Goal: Check status: Check status

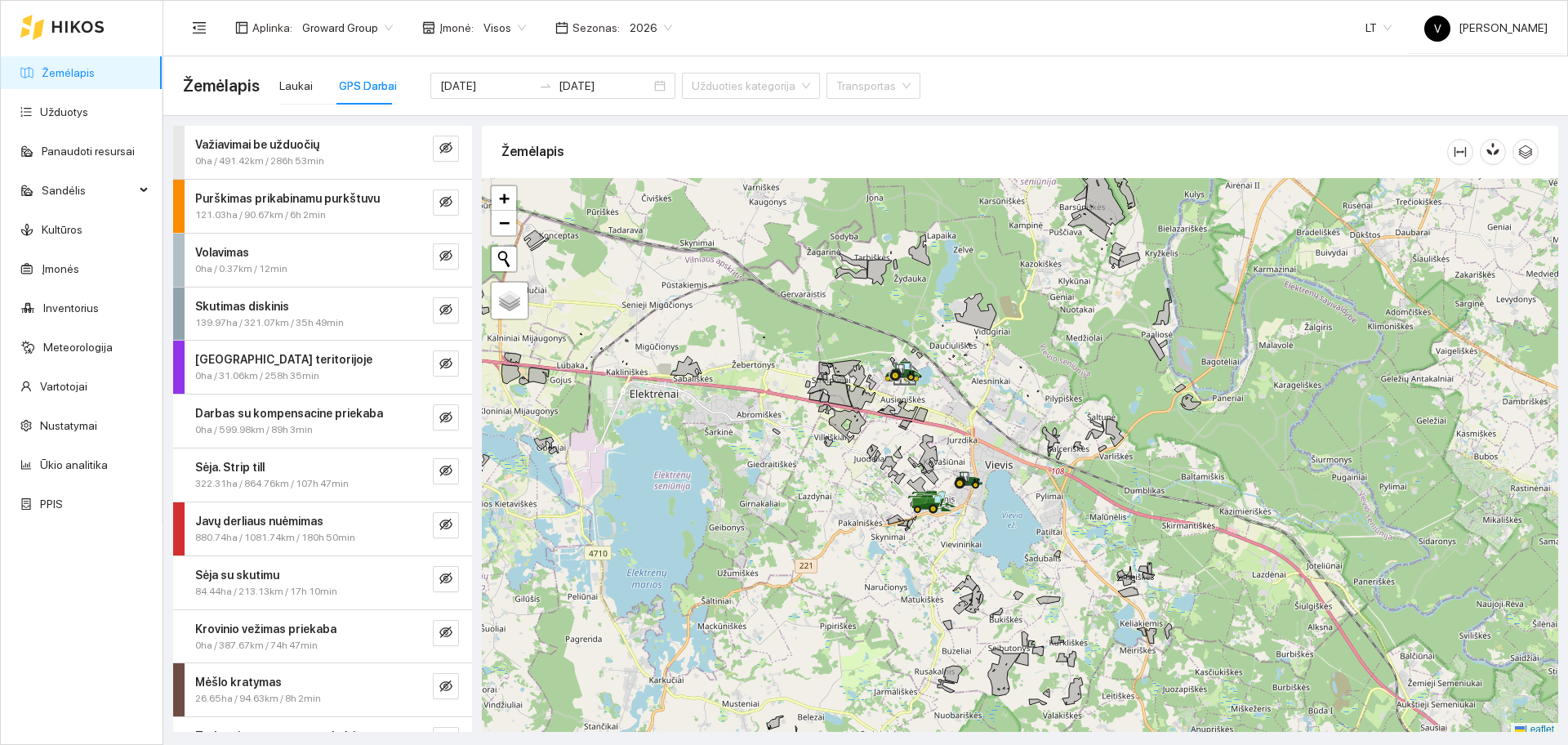
scroll to position [5, 0]
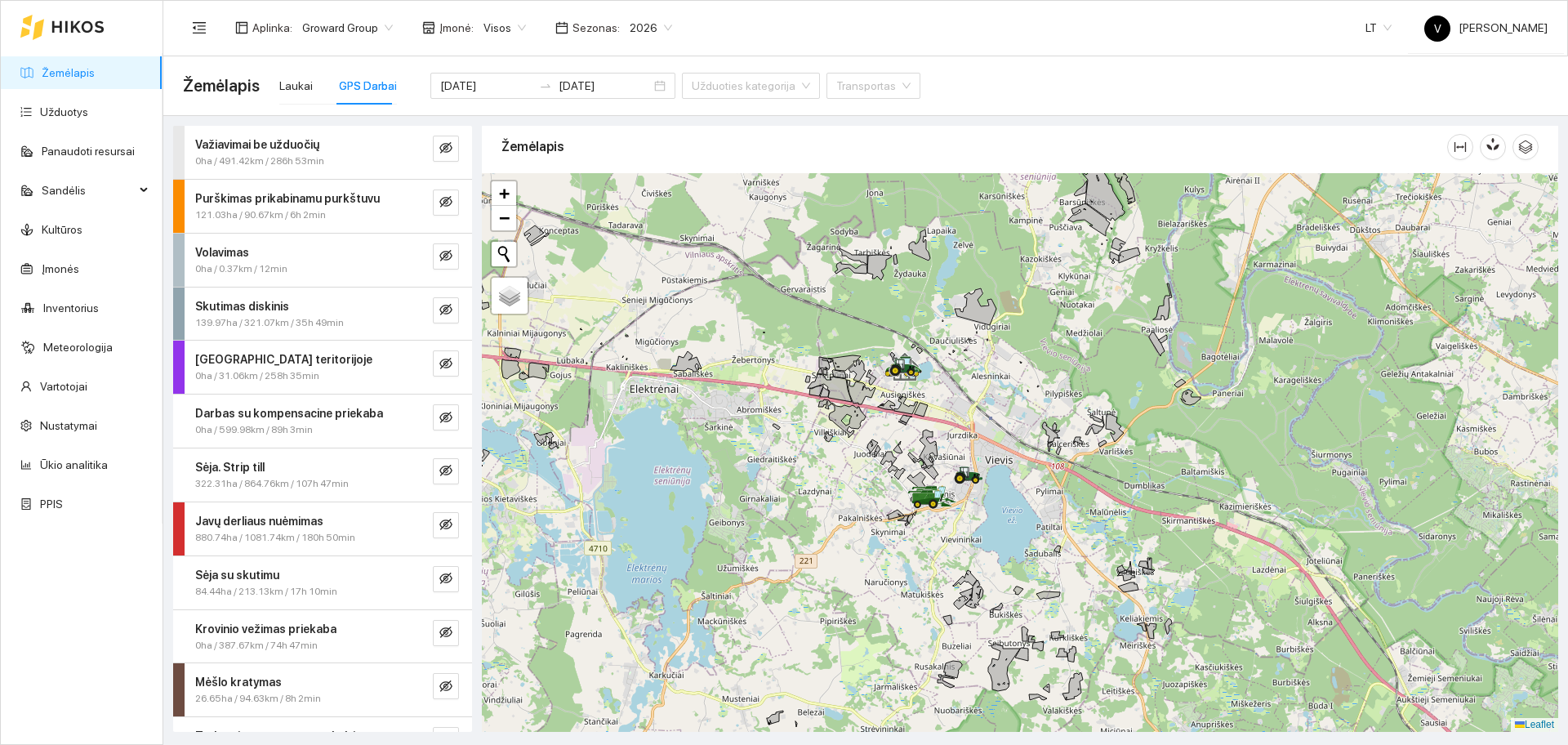
click at [356, 83] on div "GPS Darbai" at bounding box center [368, 85] width 58 height 18
click at [77, 70] on link "Žemėlapis" at bounding box center [68, 72] width 53 height 14
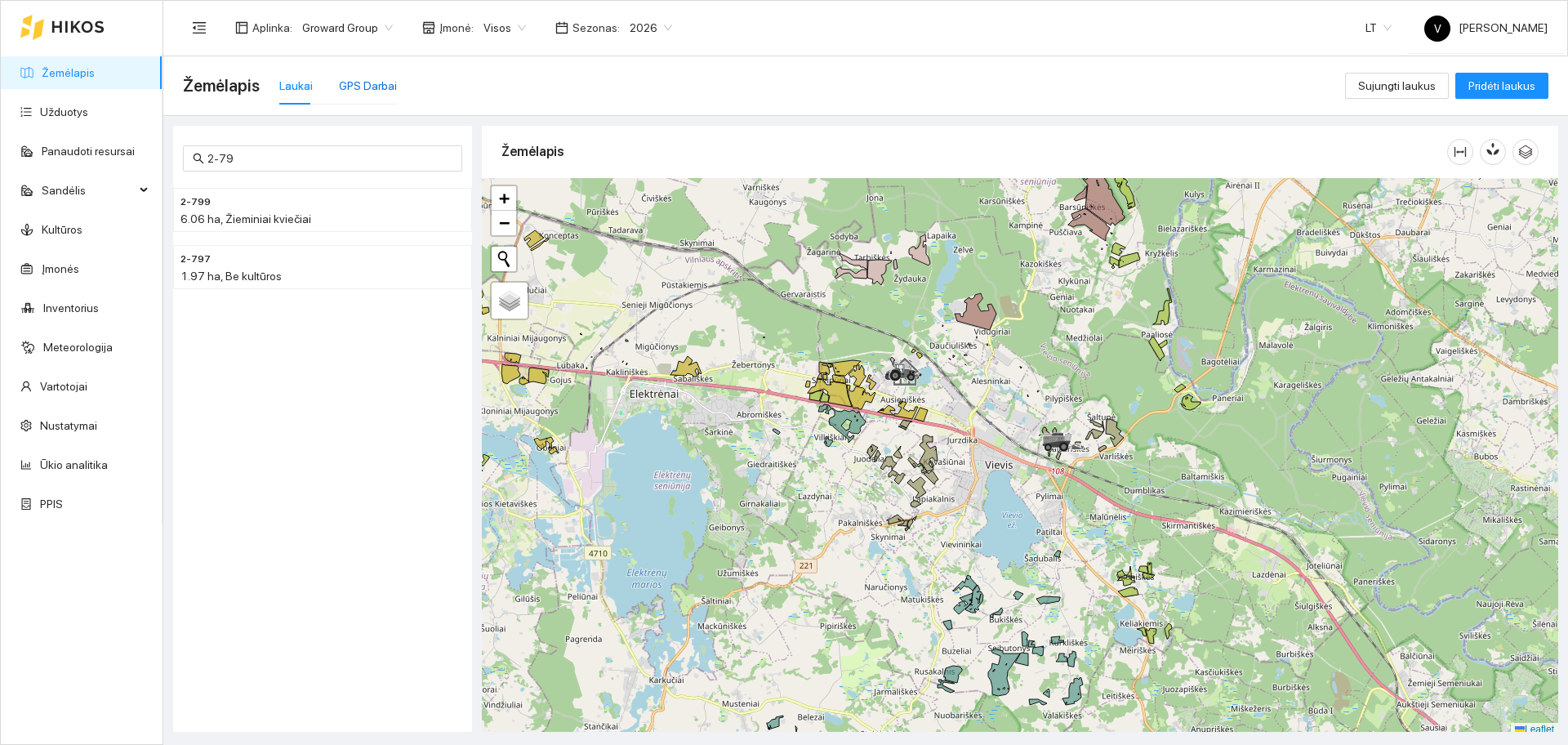
click at [374, 89] on div "GPS Darbai" at bounding box center [368, 85] width 58 height 18
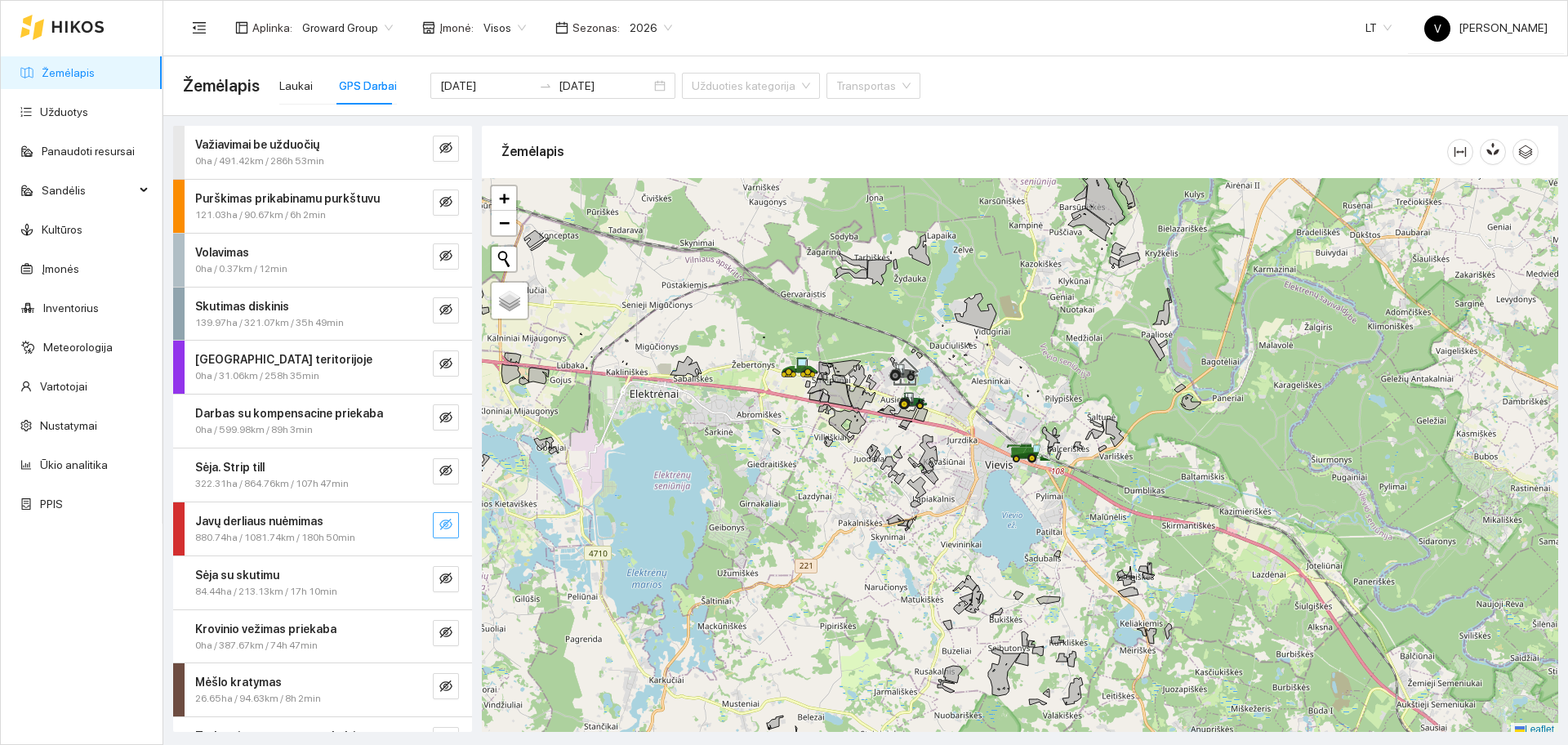
click at [440, 526] on icon "eye-invisible" at bounding box center [446, 525] width 14 height 12
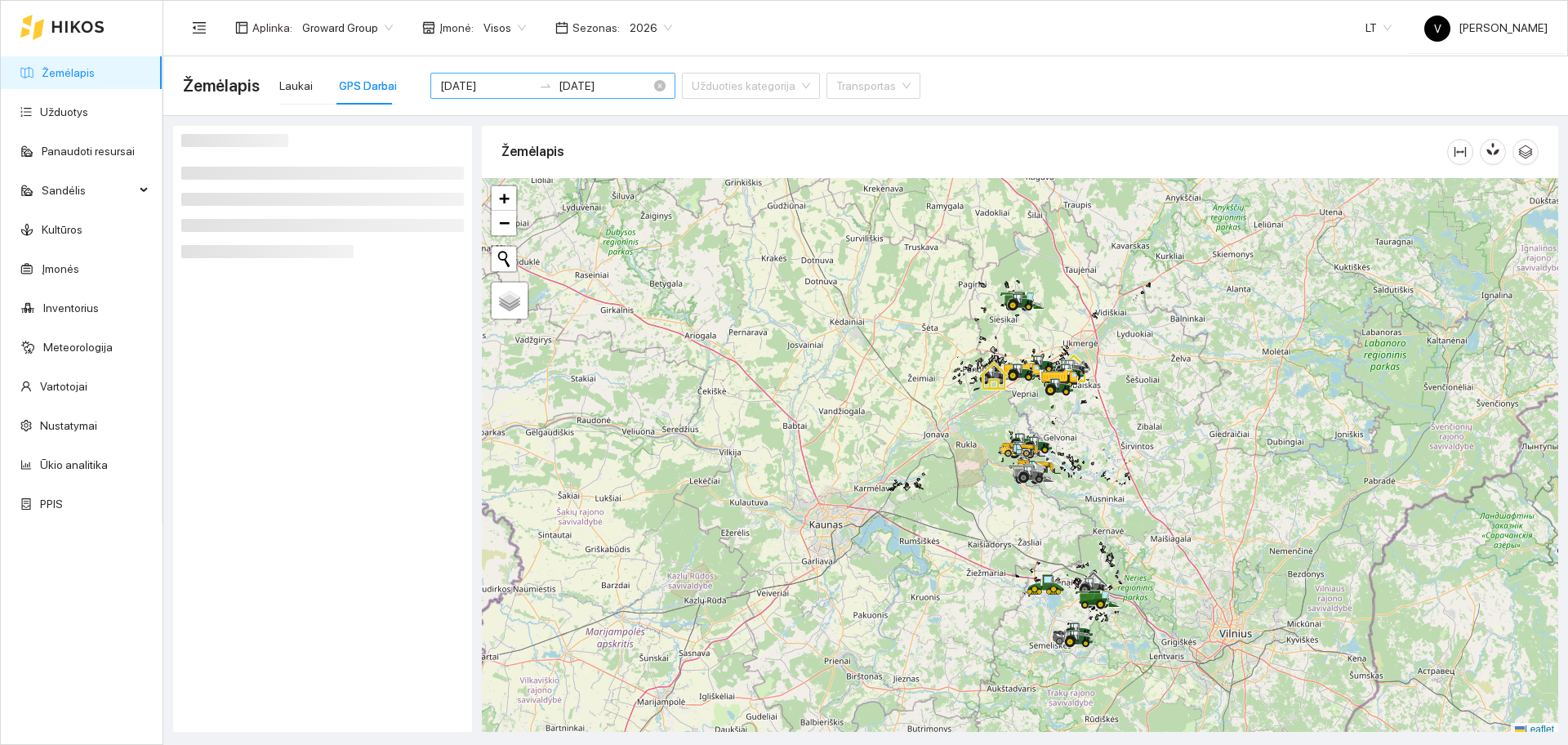
click at [490, 97] on div "2025-08-18 2025-08-19" at bounding box center [554, 85] width 245 height 26
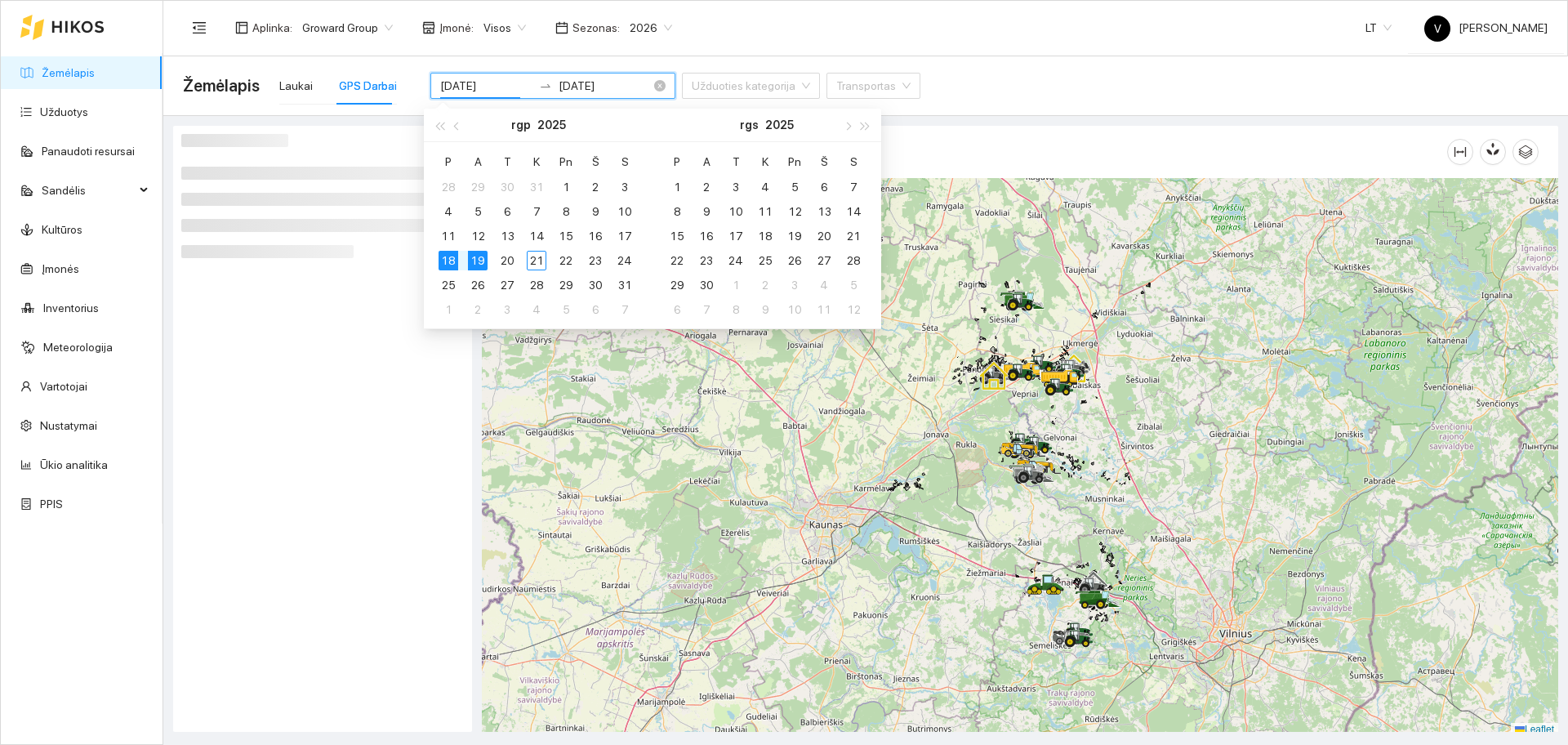
click at [486, 87] on input "[DATE]" at bounding box center [487, 85] width 93 height 18
type input "2025-08-21"
click at [536, 262] on div "21" at bounding box center [536, 261] width 19 height 19
type input "2025-08-21"
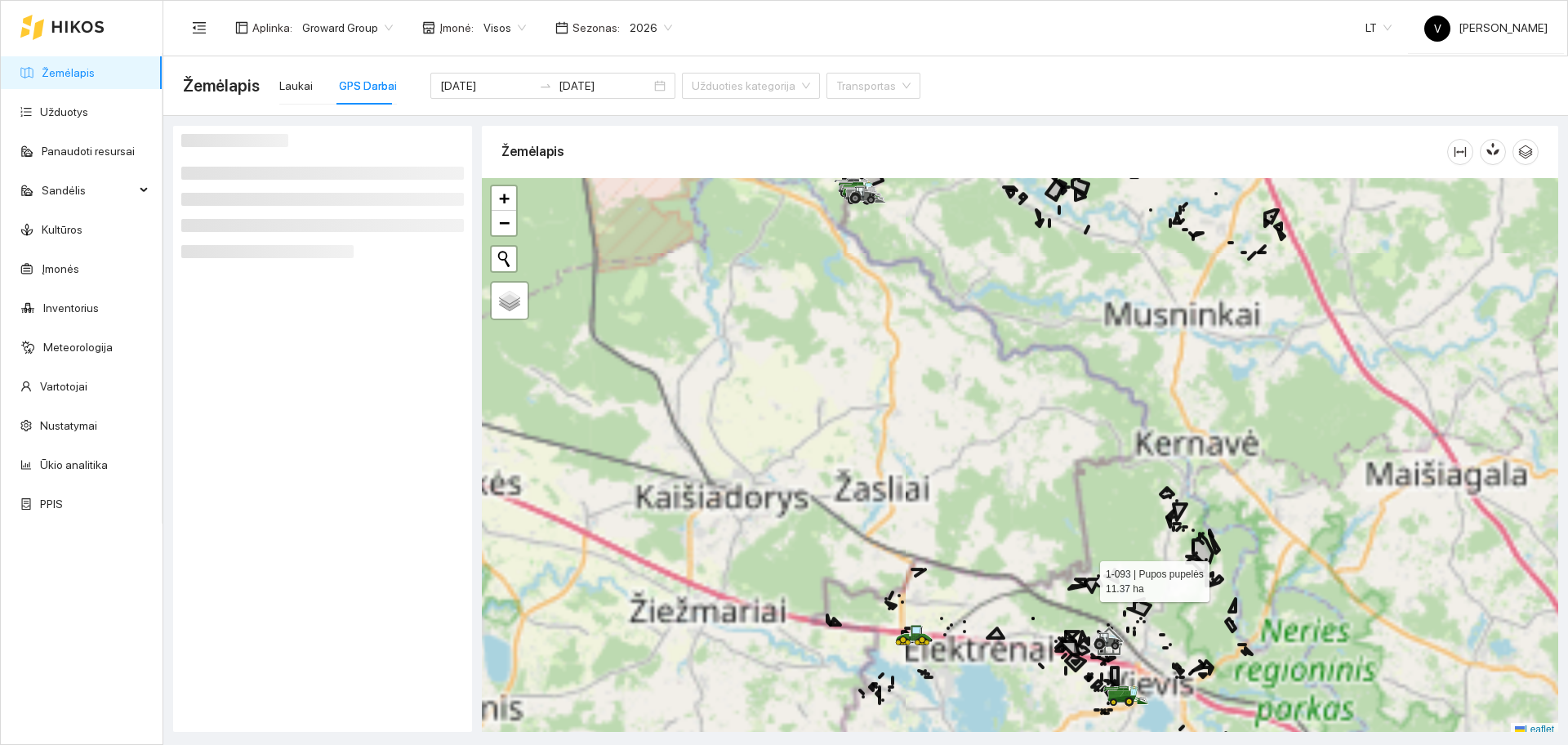
scroll to position [5, 0]
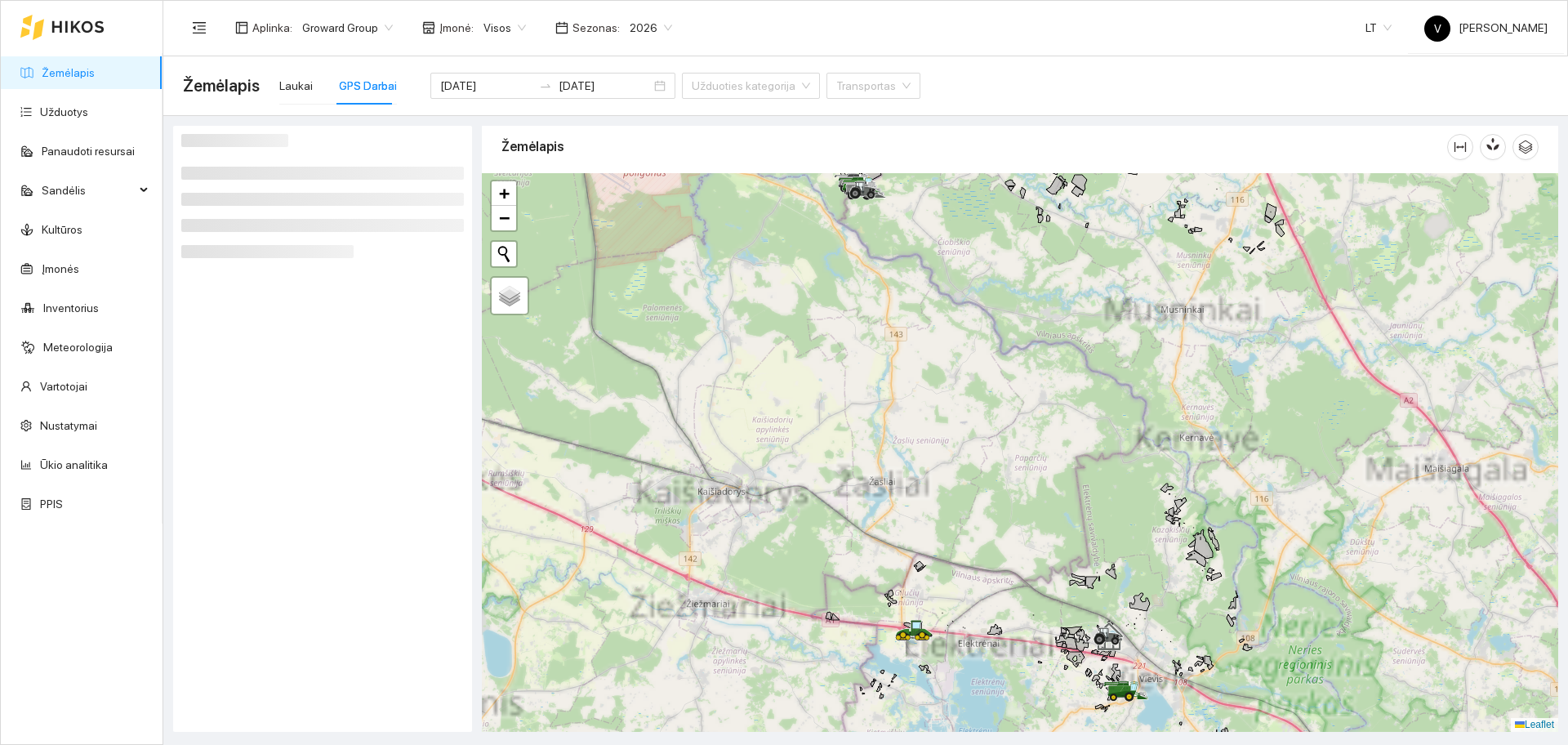
drag, startPoint x: 1086, startPoint y: 573, endPoint x: 1097, endPoint y: 468, distance: 105.6
click at [1103, 474] on div at bounding box center [1020, 452] width 1076 height 559
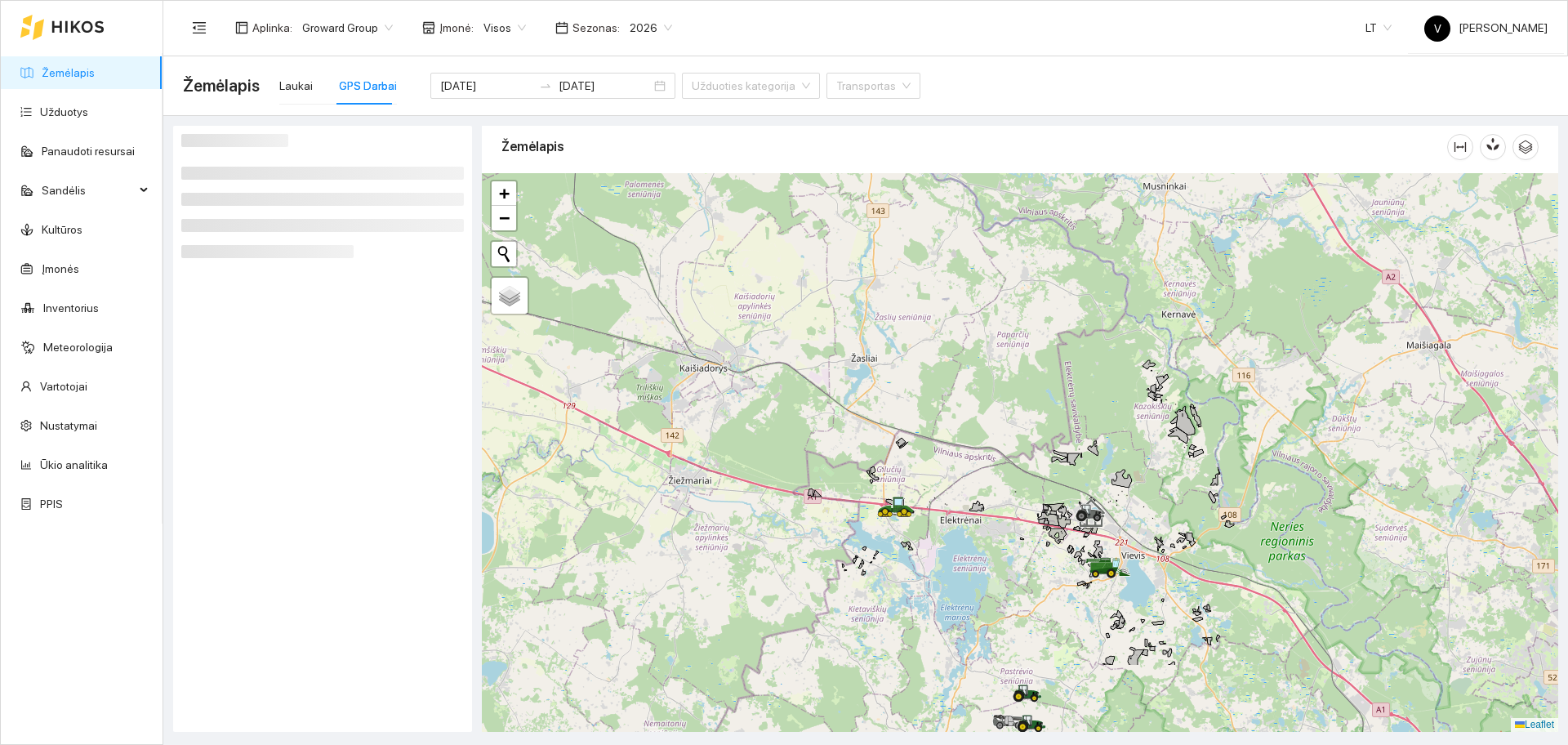
drag, startPoint x: 1136, startPoint y: 568, endPoint x: 1114, endPoint y: 442, distance: 127.9
click at [1114, 442] on div at bounding box center [1020, 452] width 1076 height 559
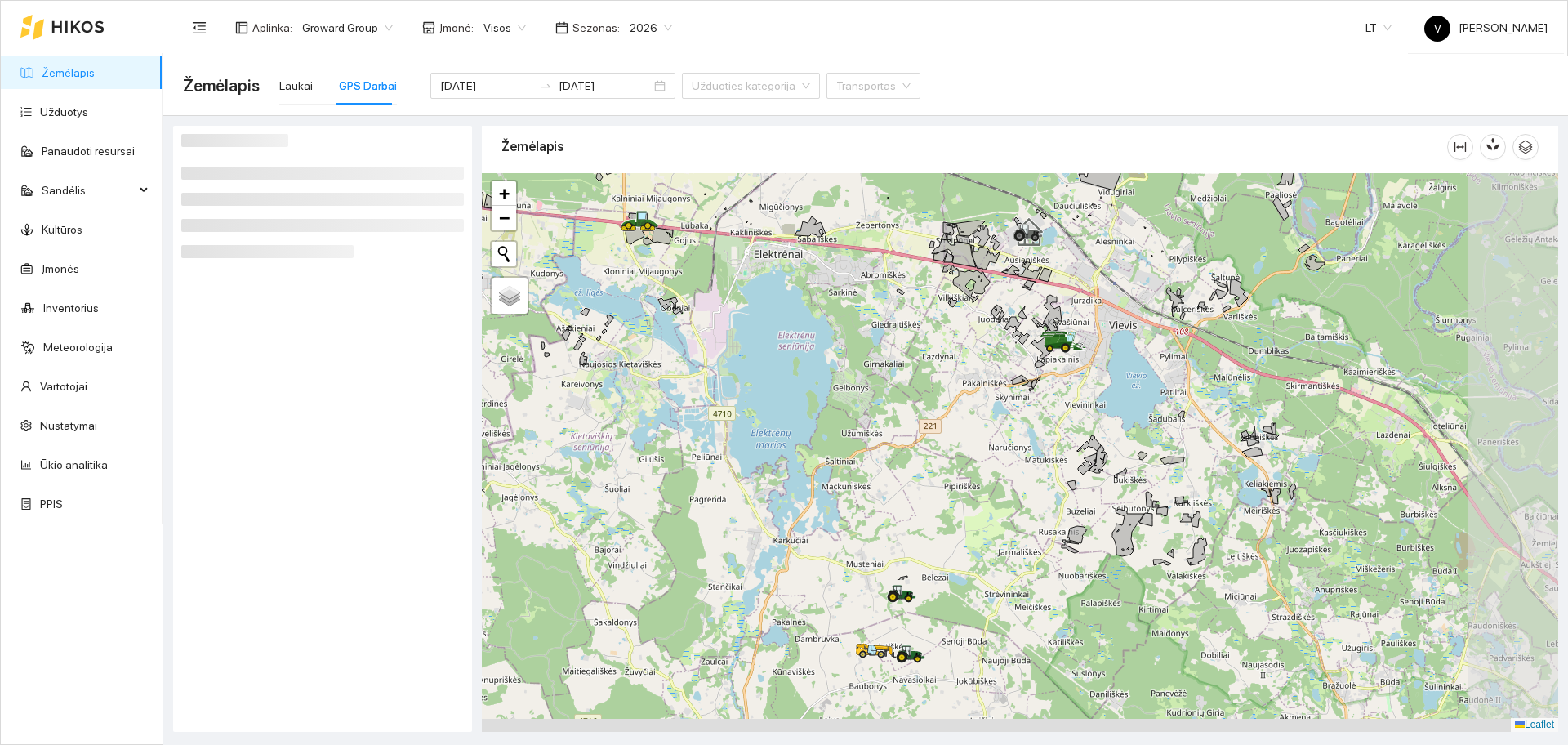
drag, startPoint x: 1149, startPoint y: 583, endPoint x: 1053, endPoint y: 367, distance: 236.4
click at [1053, 367] on div at bounding box center [1020, 452] width 1076 height 559
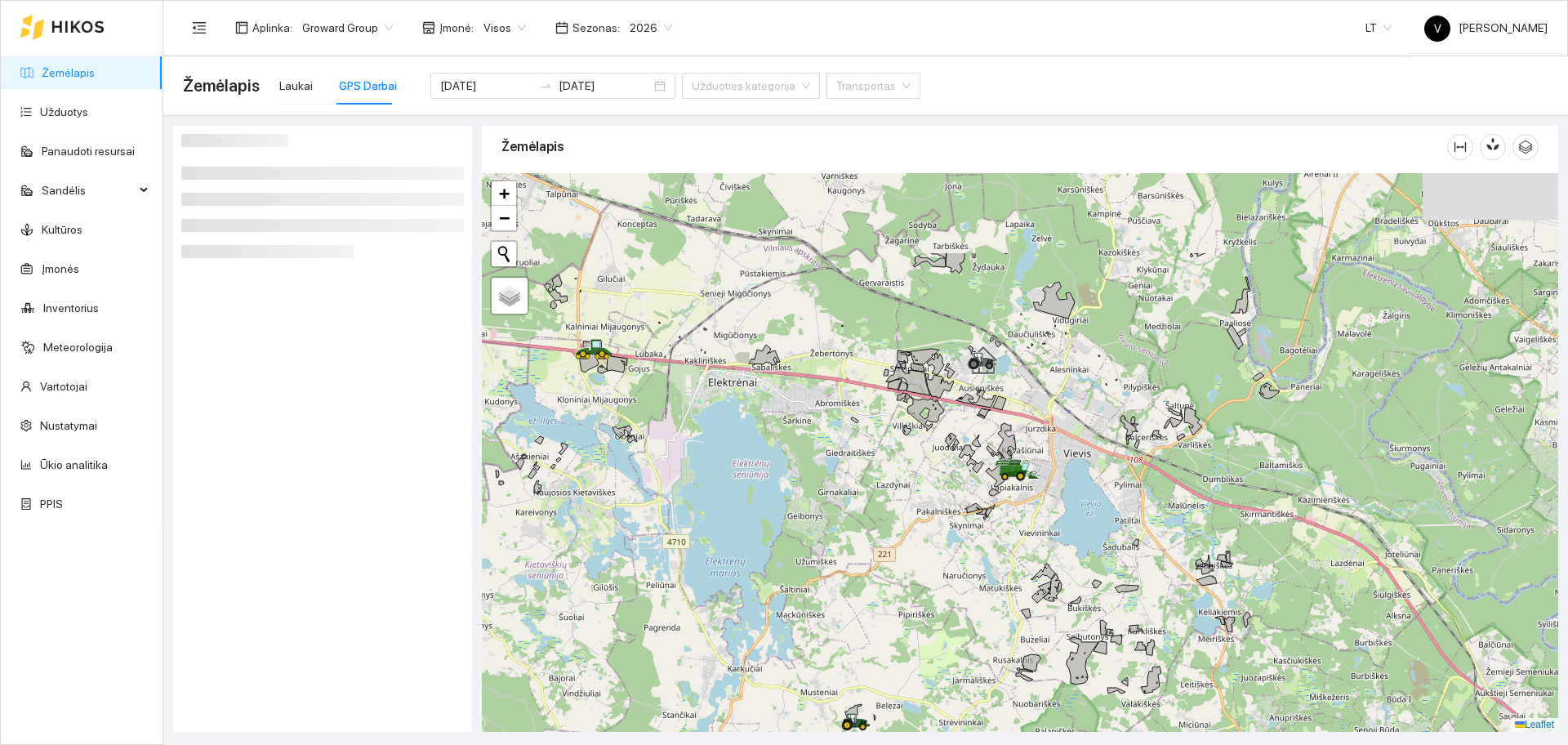
drag, startPoint x: 1038, startPoint y: 441, endPoint x: 1002, endPoint y: 574, distance: 137.8
click at [1004, 592] on div at bounding box center [1020, 452] width 1076 height 559
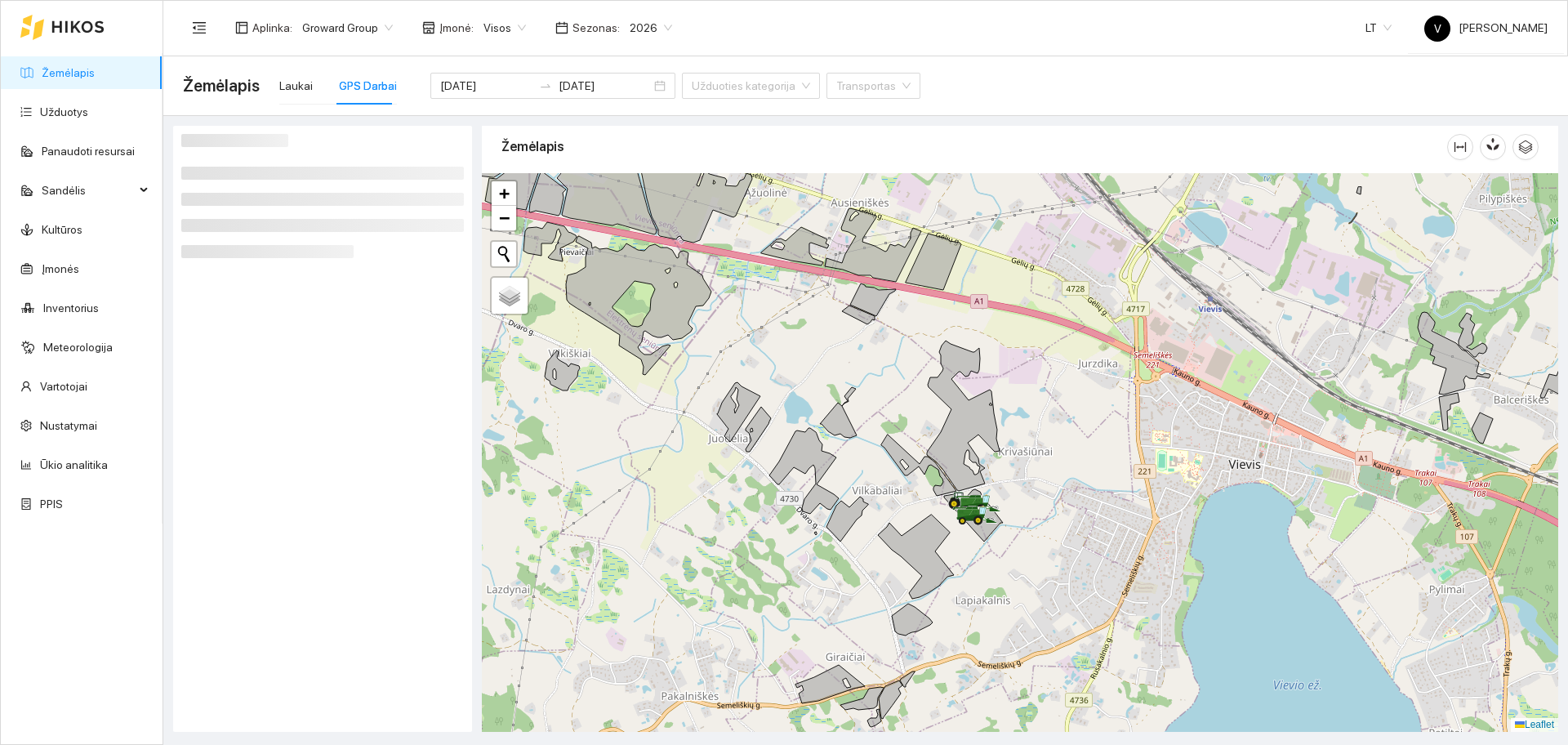
click at [900, 429] on div at bounding box center [1020, 452] width 1076 height 559
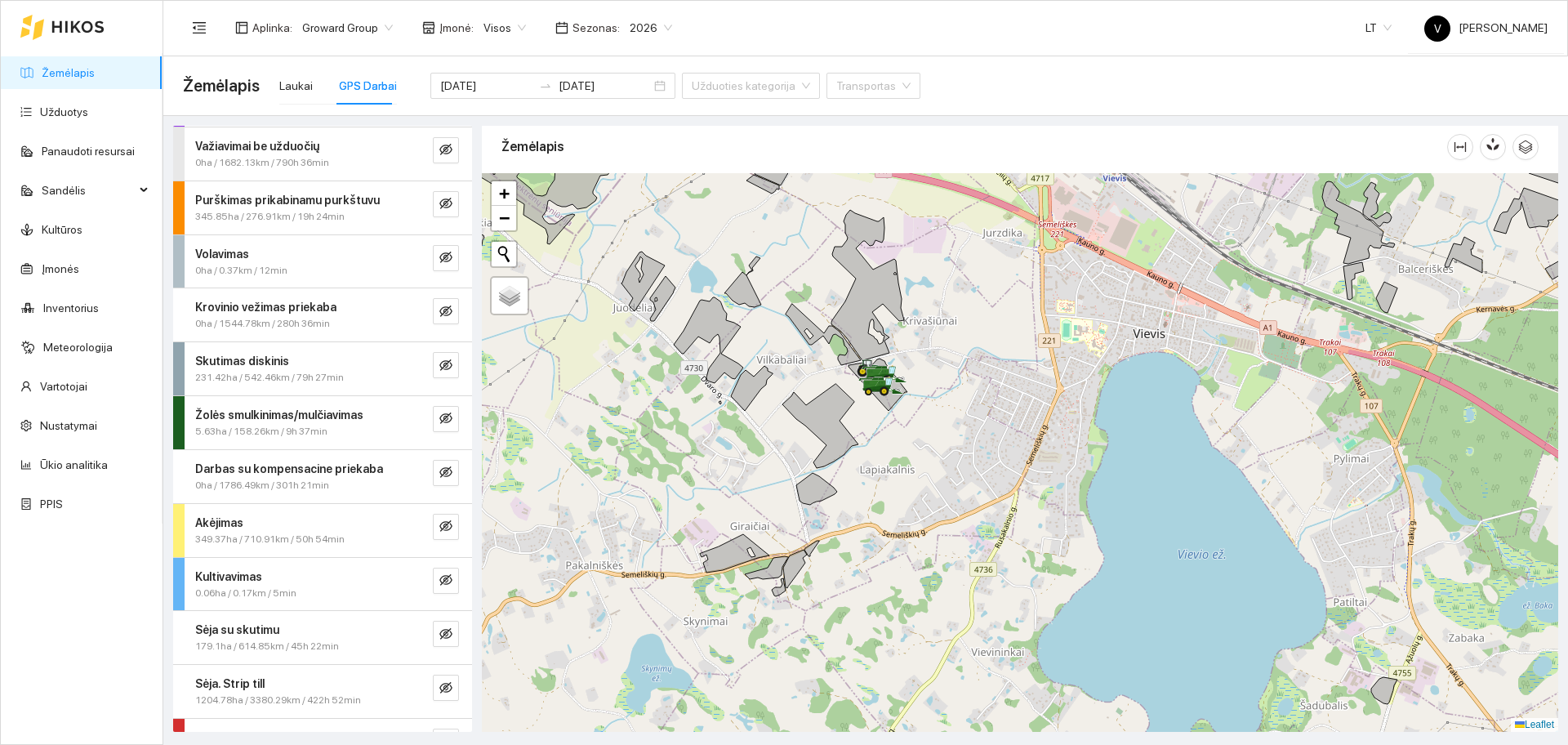
scroll to position [204, 0]
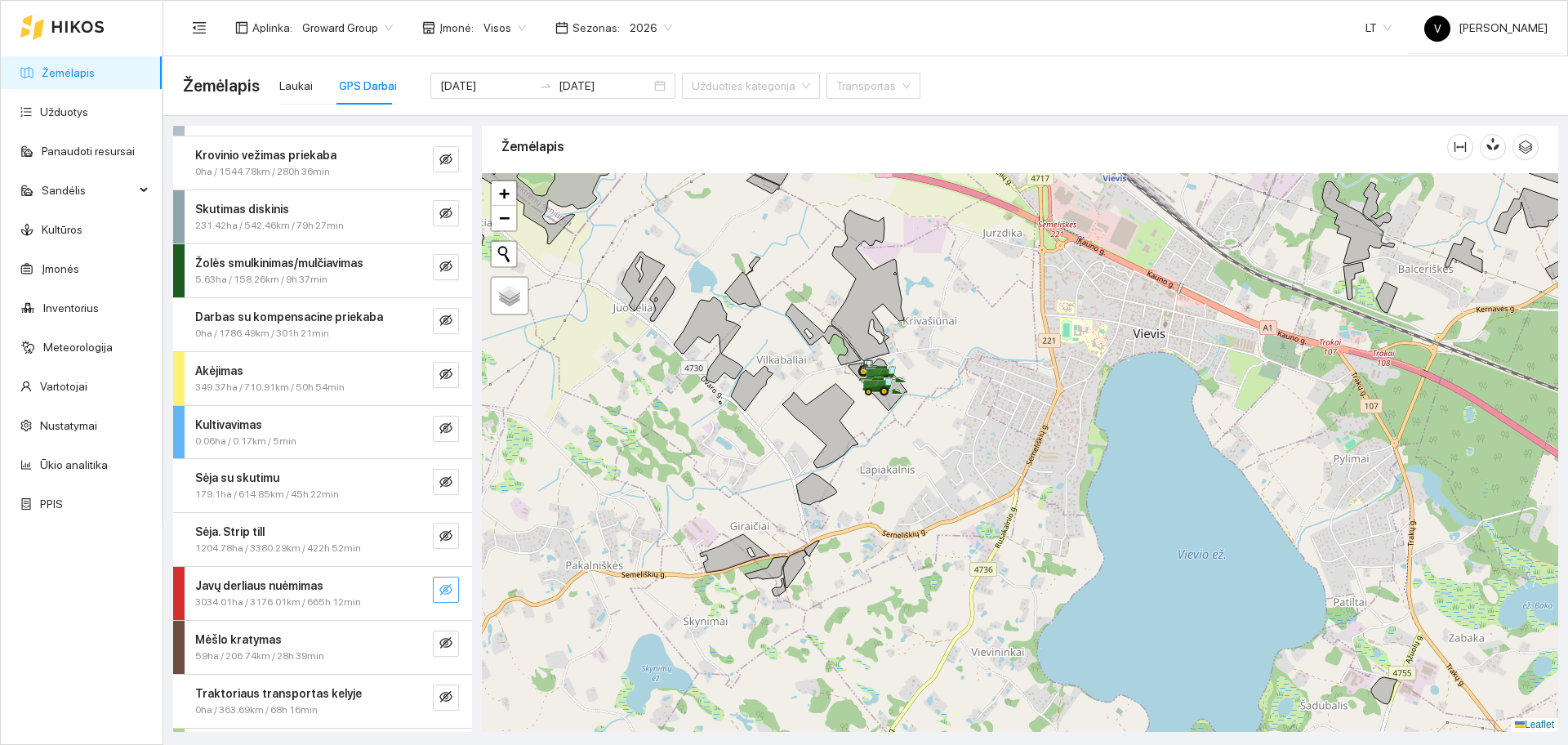
click at [440, 584] on icon "eye-invisible" at bounding box center [446, 590] width 14 height 14
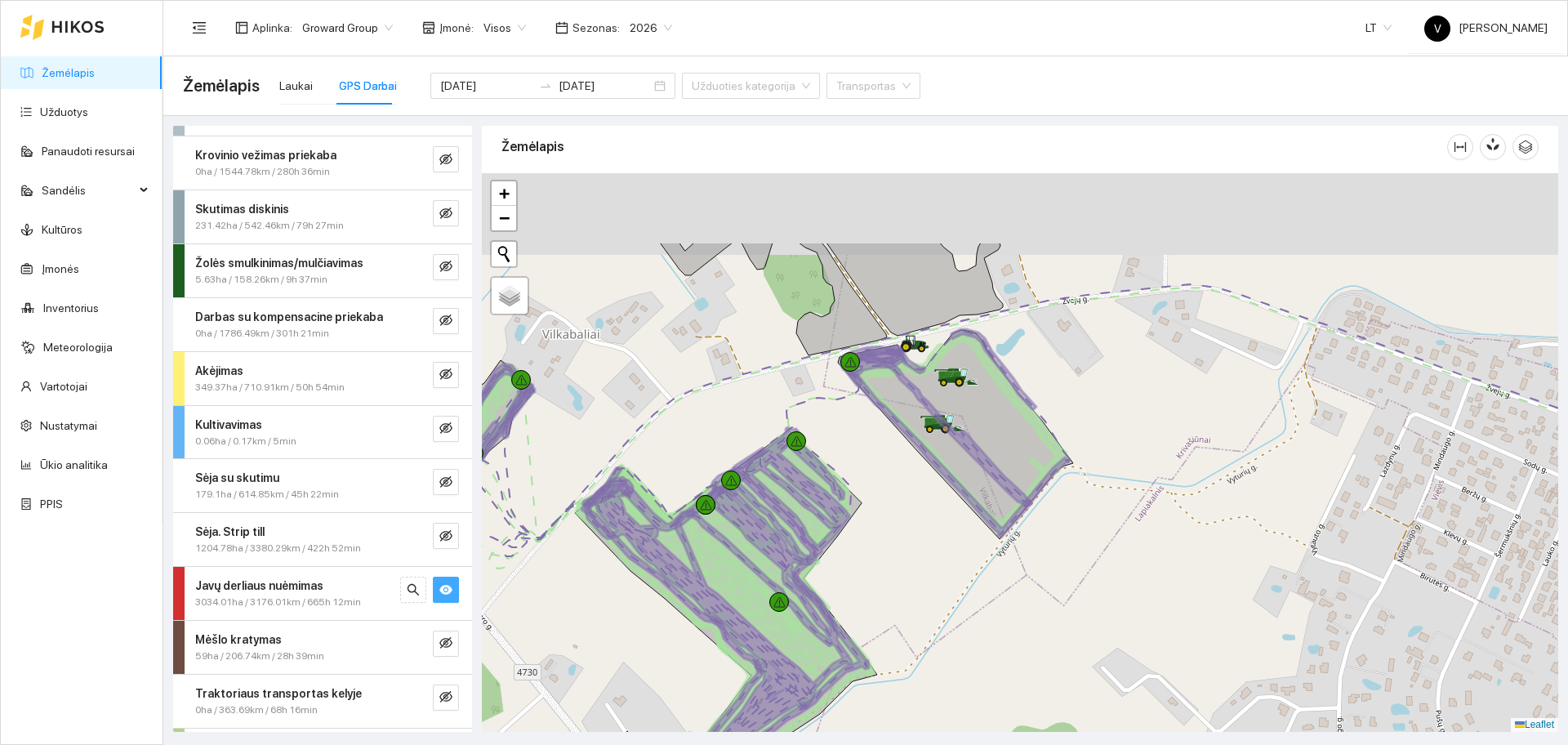
drag, startPoint x: 881, startPoint y: 385, endPoint x: 964, endPoint y: 505, distance: 145.9
click at [955, 495] on icon at bounding box center [956, 443] width 223 height 188
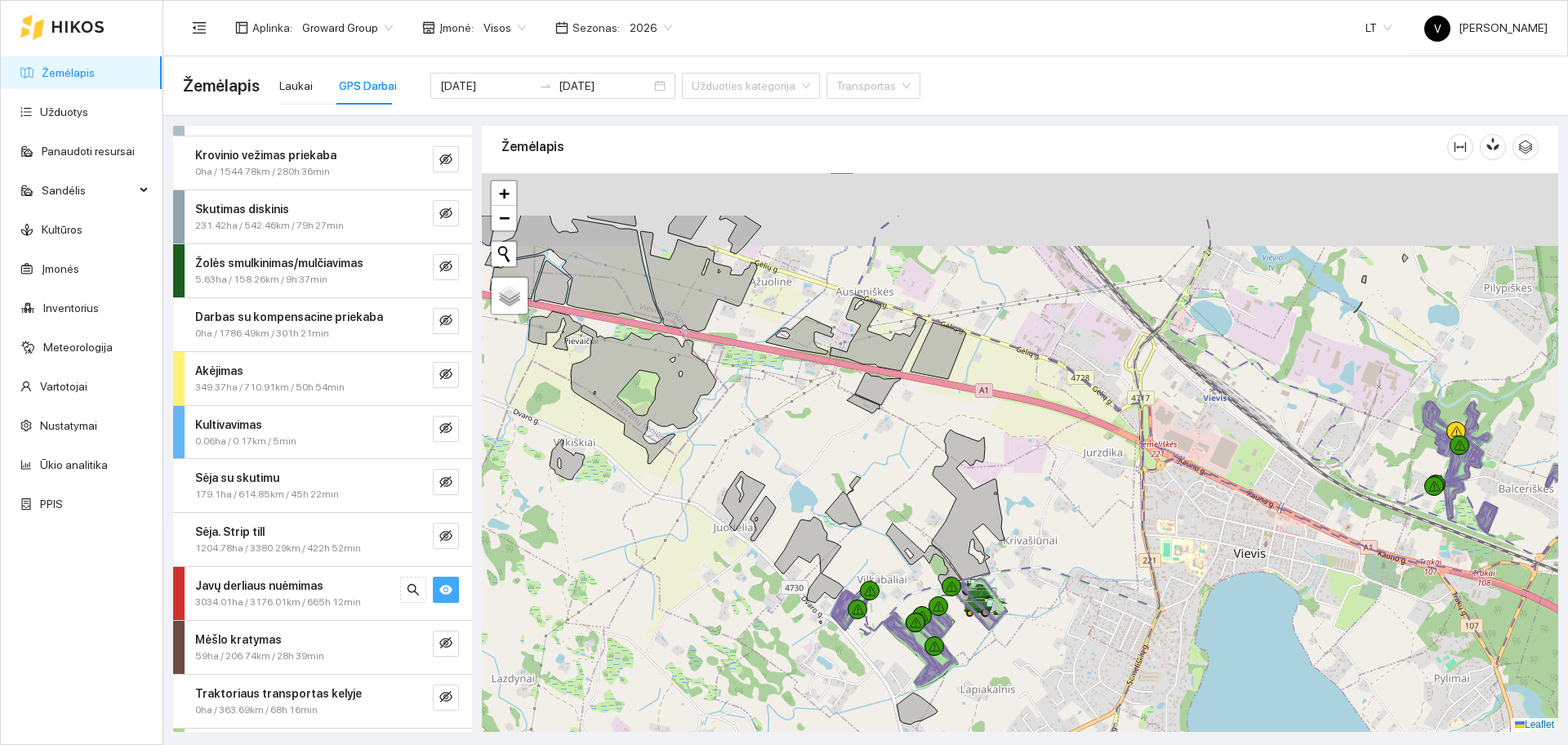
drag, startPoint x: 914, startPoint y: 399, endPoint x: 917, endPoint y: 449, distance: 50.1
click at [917, 446] on div at bounding box center [1020, 452] width 1076 height 559
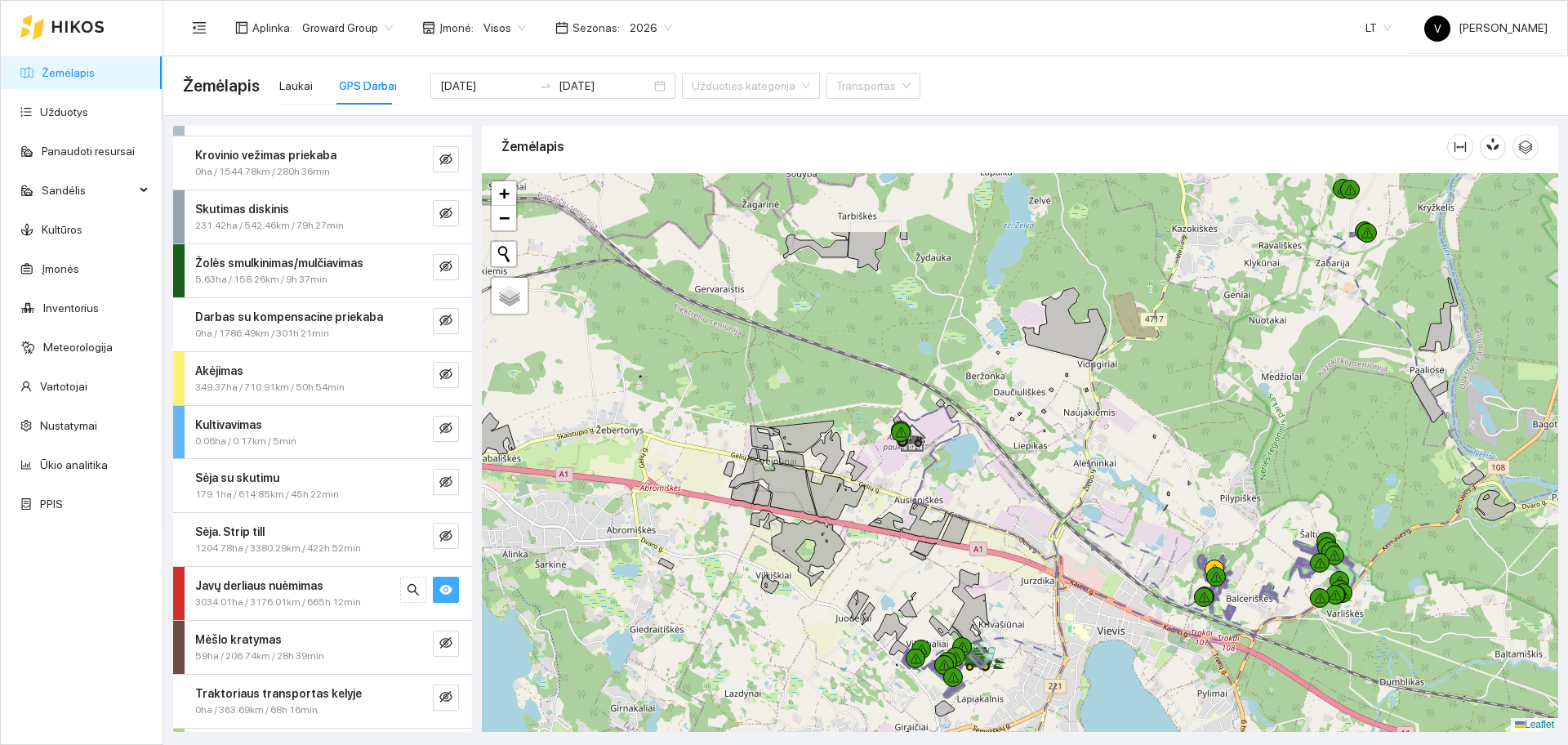
drag, startPoint x: 862, startPoint y: 308, endPoint x: 927, endPoint y: 484, distance: 187.6
click at [926, 484] on div at bounding box center [1020, 452] width 1076 height 559
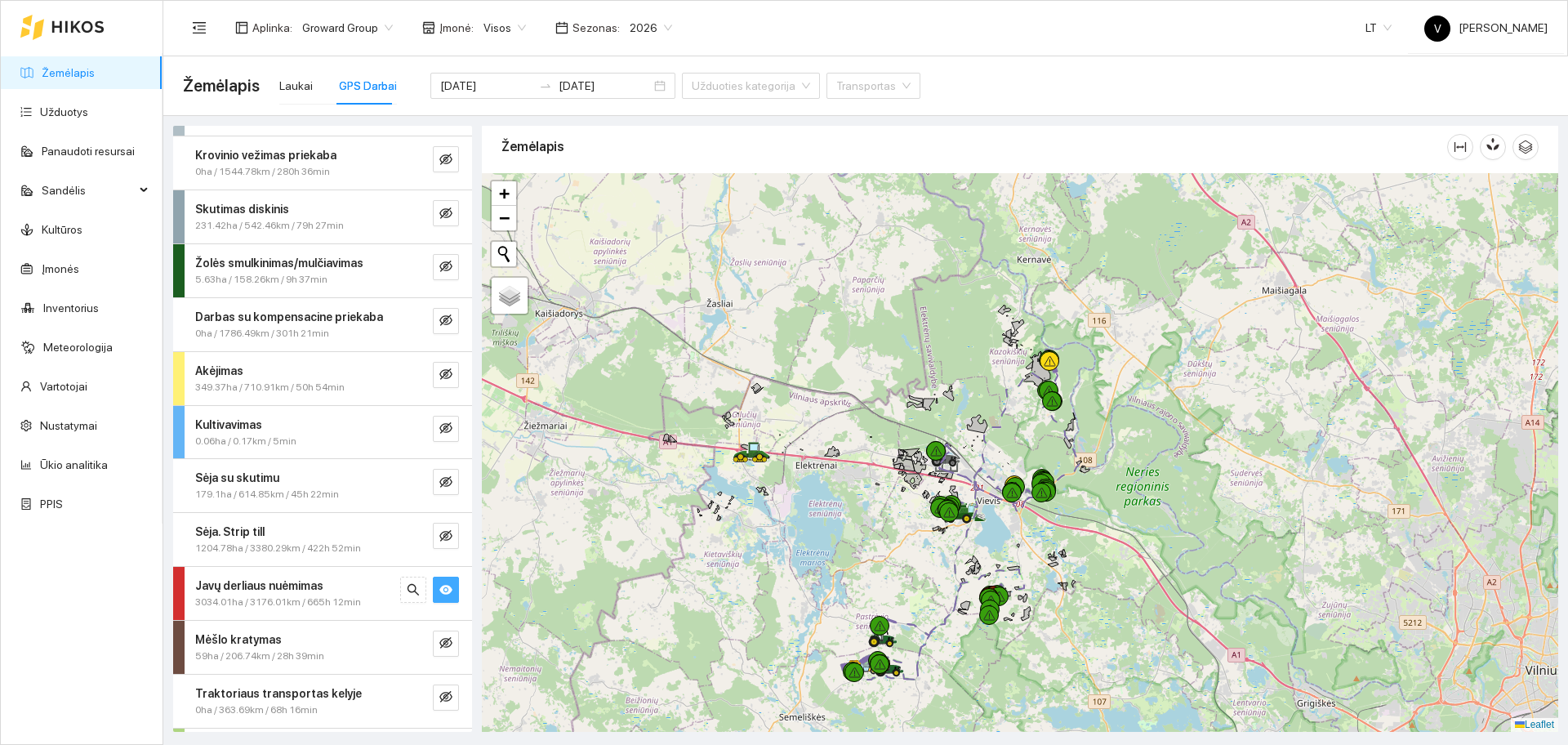
drag, startPoint x: 846, startPoint y: 309, endPoint x: 949, endPoint y: 530, distance: 243.8
click at [948, 526] on div at bounding box center [1020, 452] width 1076 height 559
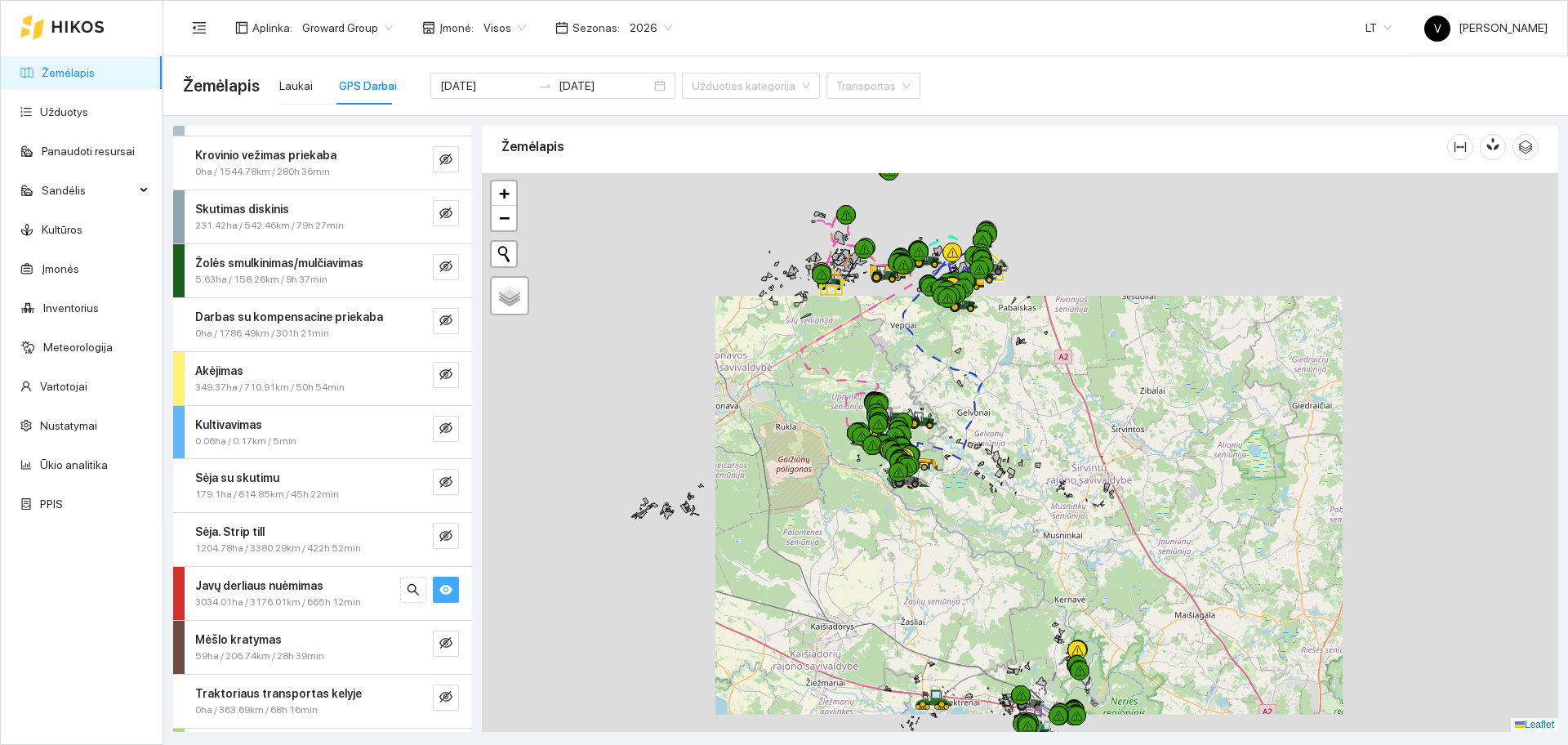
drag, startPoint x: 899, startPoint y: 500, endPoint x: 898, endPoint y: 408, distance: 92.0
click at [901, 508] on div at bounding box center [898, 488] width 10 height 41
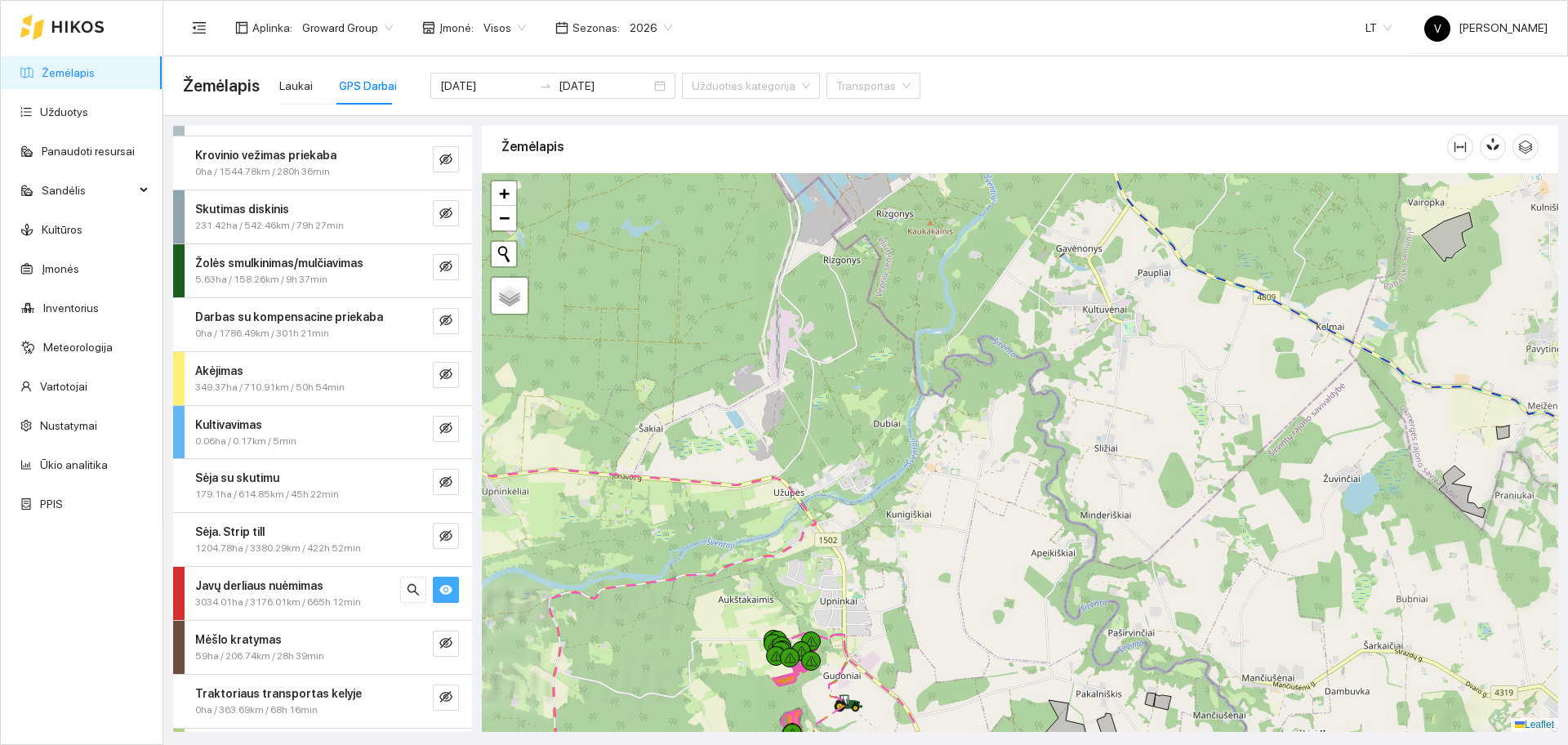
drag, startPoint x: 930, startPoint y: 544, endPoint x: 927, endPoint y: 278, distance: 266.0
click at [927, 278] on div at bounding box center [1020, 452] width 1076 height 559
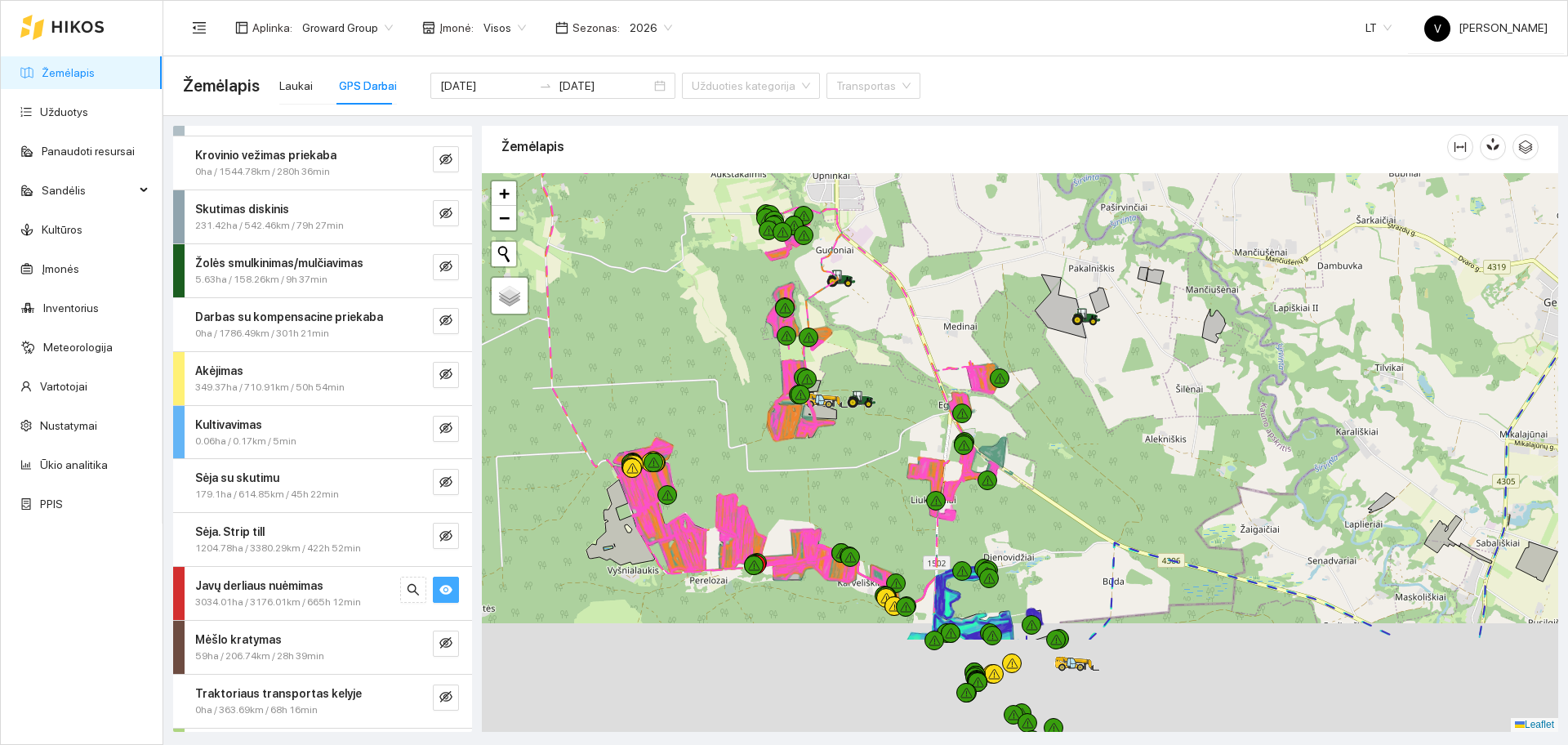
drag, startPoint x: 882, startPoint y: 394, endPoint x: 882, endPoint y: 330, distance: 64.0
click at [881, 335] on div at bounding box center [1020, 452] width 1076 height 559
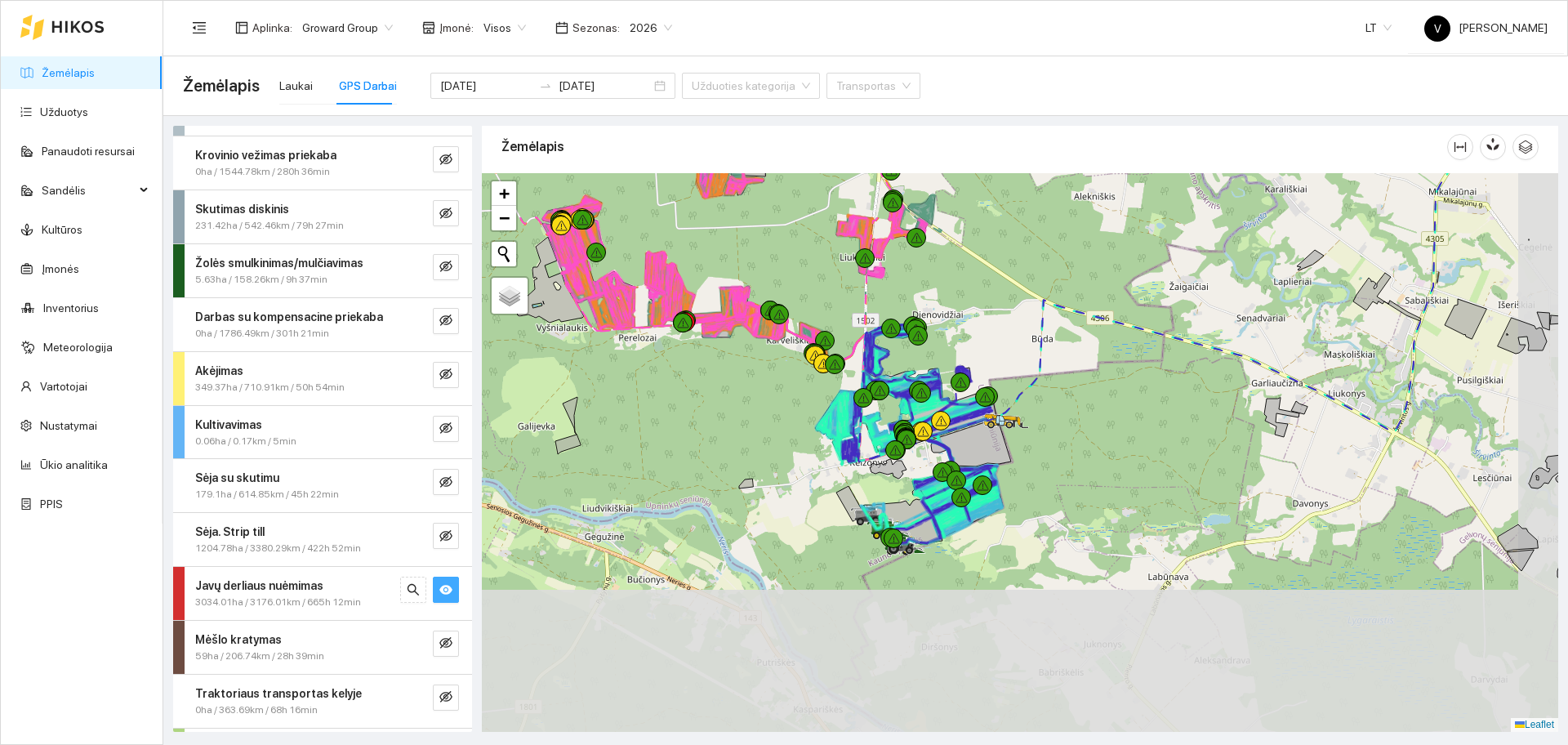
drag, startPoint x: 938, startPoint y: 595, endPoint x: 875, endPoint y: 419, distance: 186.9
click at [867, 404] on div at bounding box center [864, 398] width 19 height 19
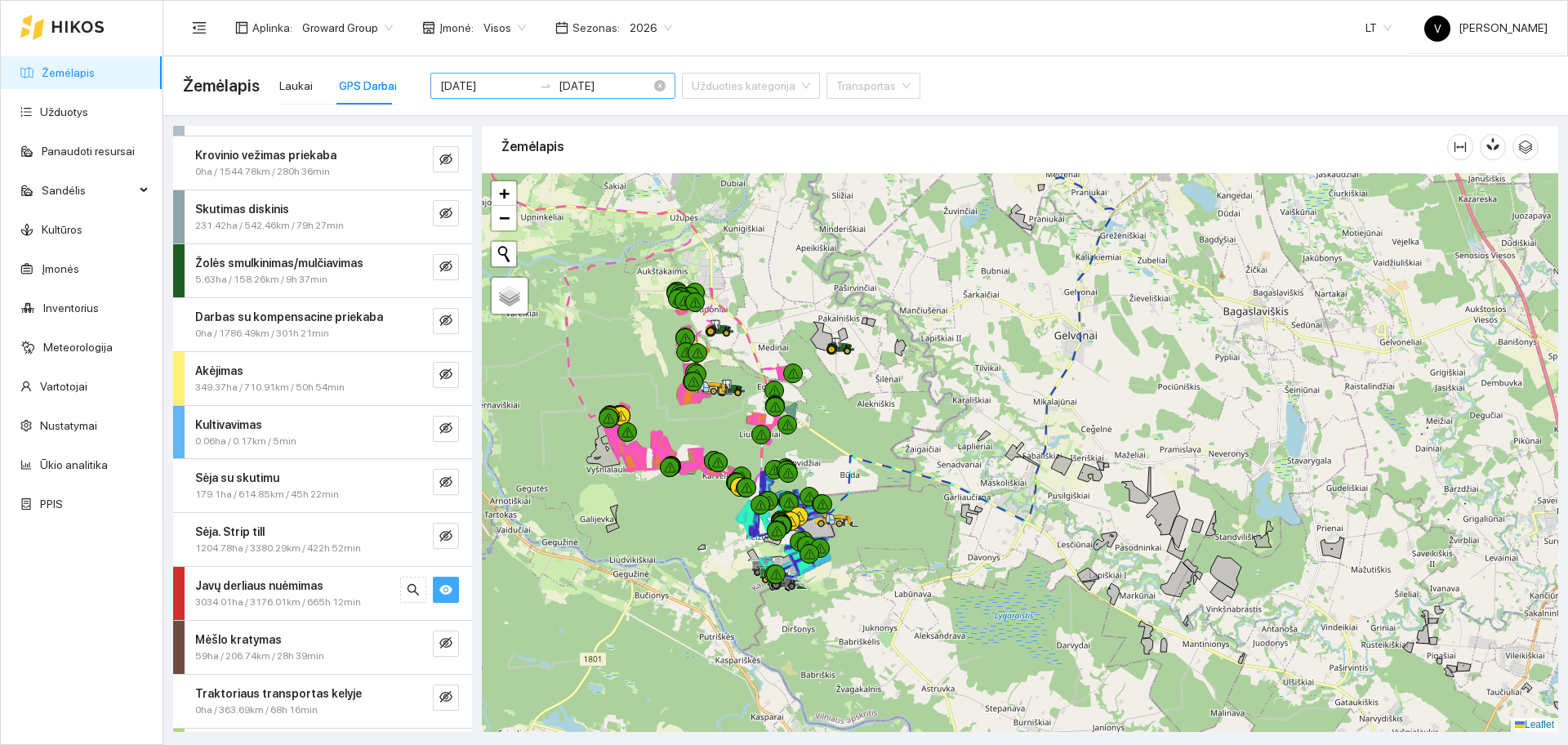
click at [464, 93] on input "2025-08-14" at bounding box center [487, 85] width 93 height 18
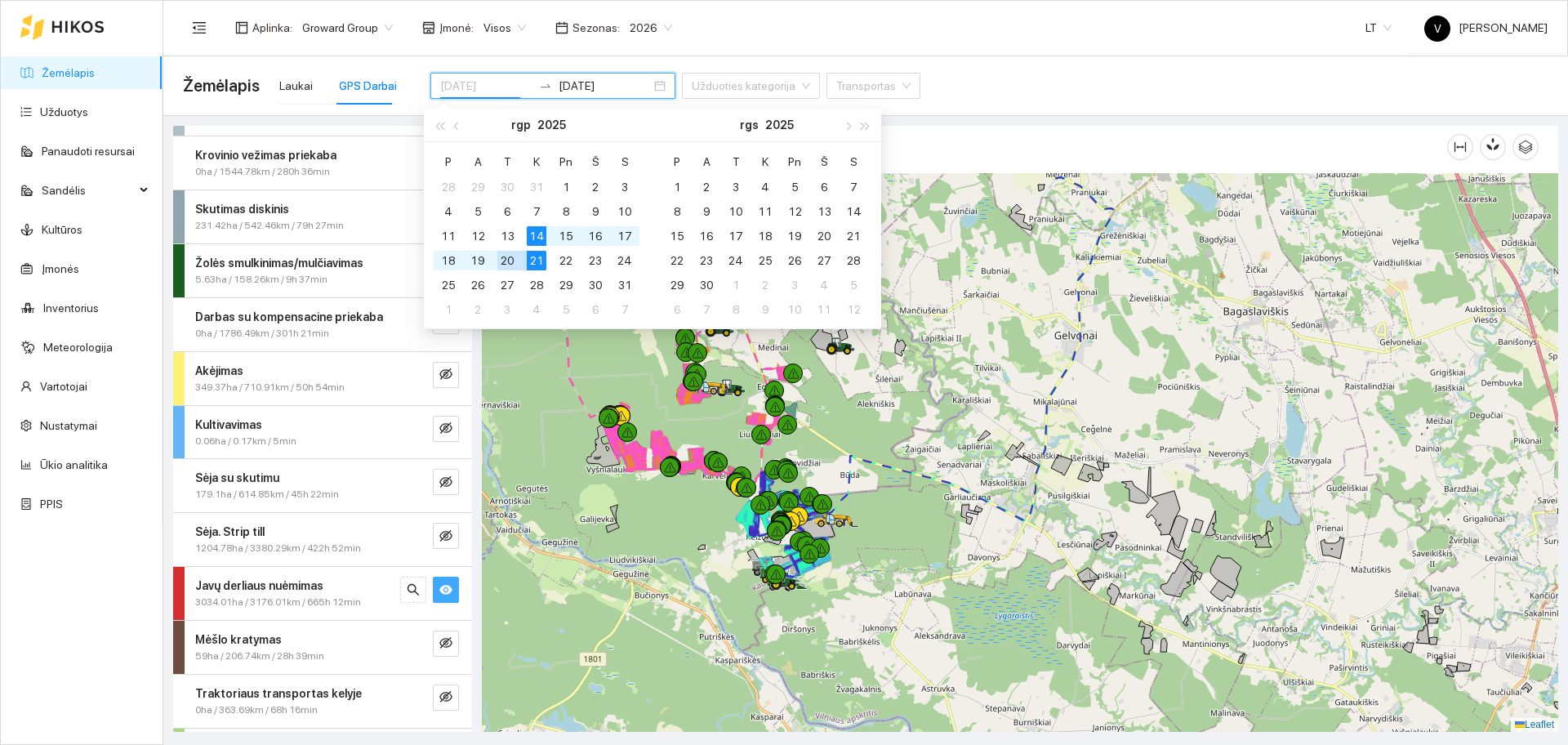
type input "2025-08-21"
click at [534, 262] on div "21" at bounding box center [536, 261] width 19 height 19
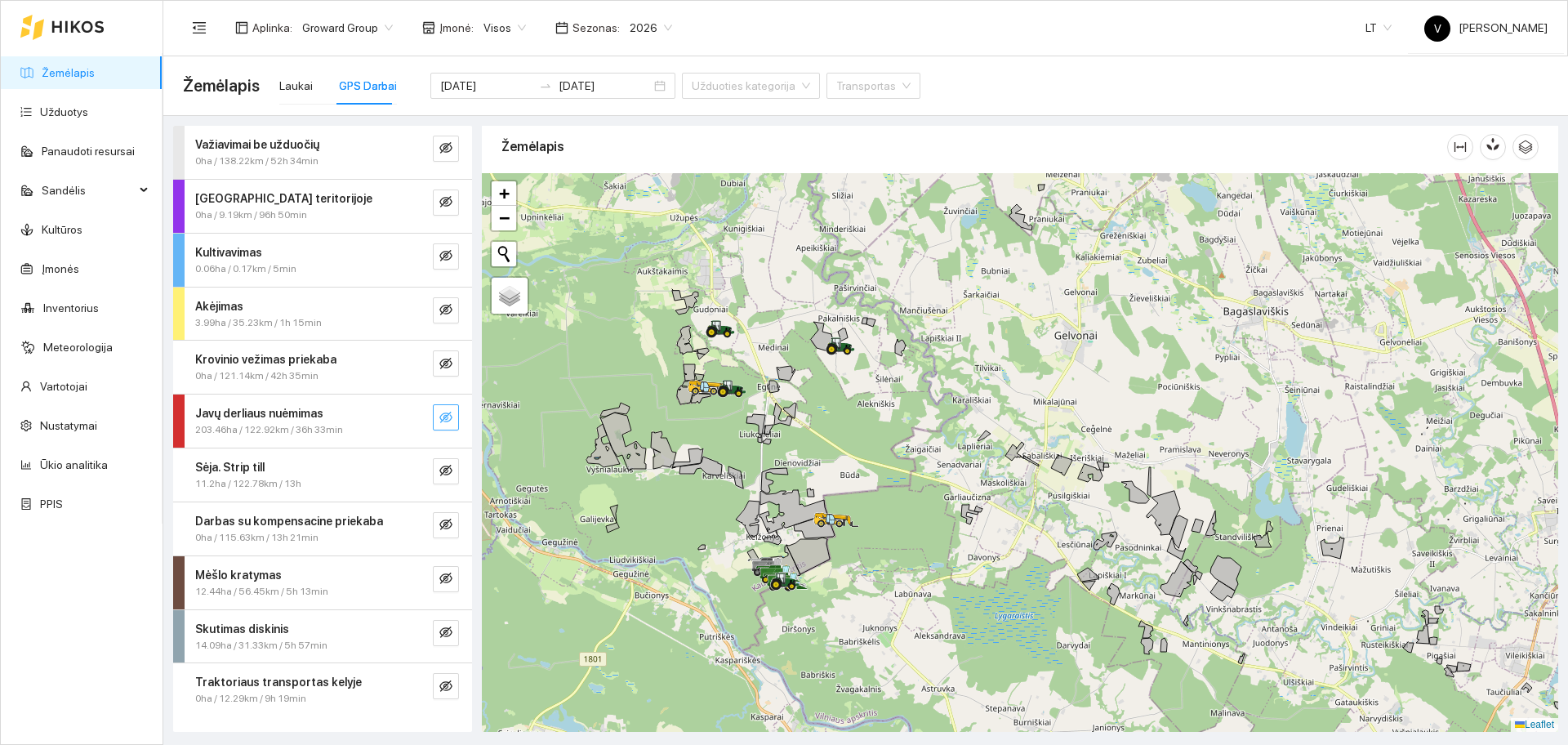
click at [600, 340] on div at bounding box center [1020, 452] width 1076 height 559
click at [456, 415] on button "button" at bounding box center [445, 417] width 26 height 26
drag, startPoint x: 750, startPoint y: 373, endPoint x: 744, endPoint y: 605, distance: 232.1
click at [743, 598] on div at bounding box center [1020, 452] width 1076 height 559
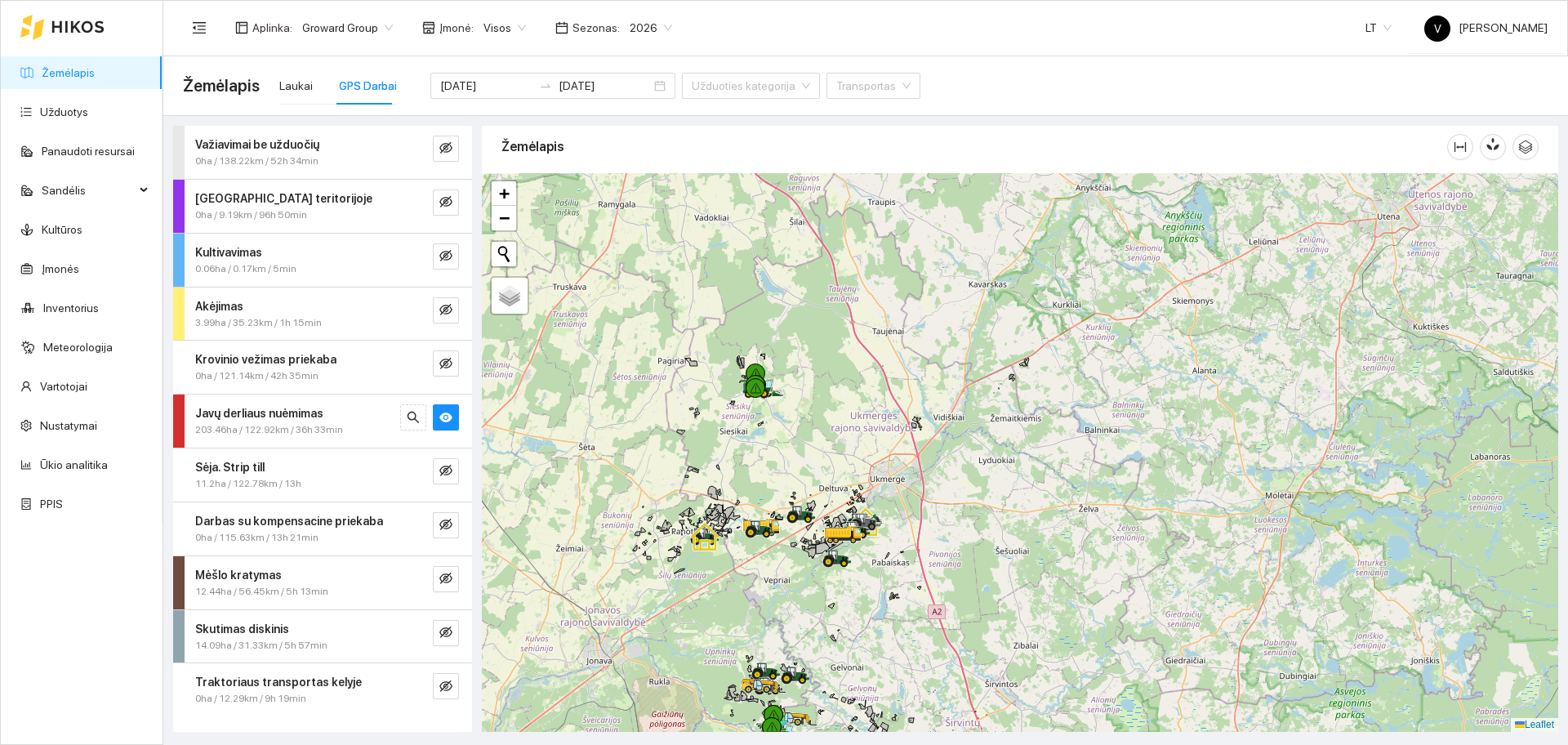
drag, startPoint x: 780, startPoint y: 420, endPoint x: 804, endPoint y: 486, distance: 70.2
click at [804, 486] on div at bounding box center [1020, 452] width 1076 height 559
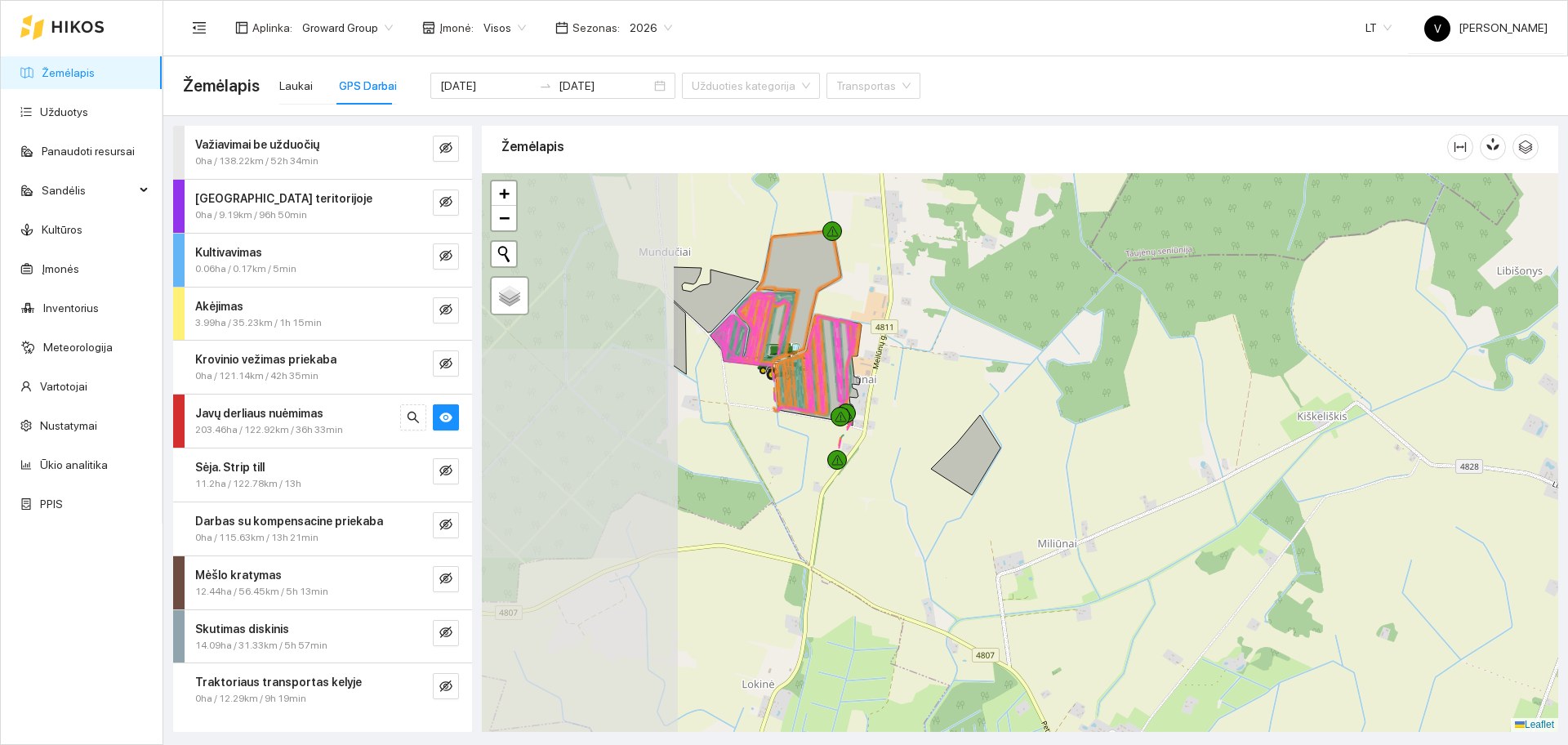
drag, startPoint x: 745, startPoint y: 327, endPoint x: 1015, endPoint y: 404, distance: 280.8
click at [1015, 404] on div at bounding box center [1020, 452] width 1076 height 559
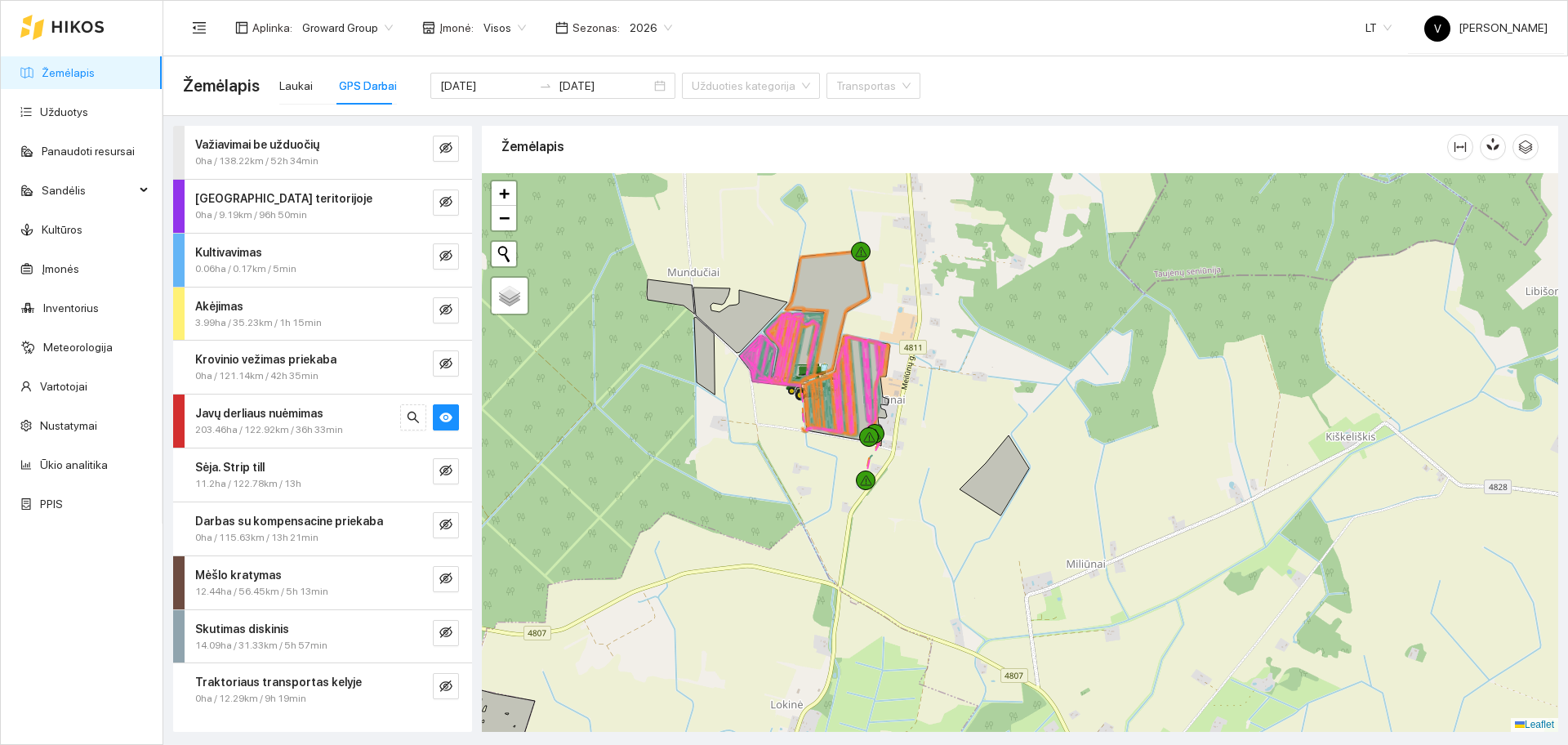
drag, startPoint x: 965, startPoint y: 343, endPoint x: 997, endPoint y: 346, distance: 32.1
click at [997, 343] on div at bounding box center [1020, 452] width 1076 height 559
